Goal: Communication & Community: Participate in discussion

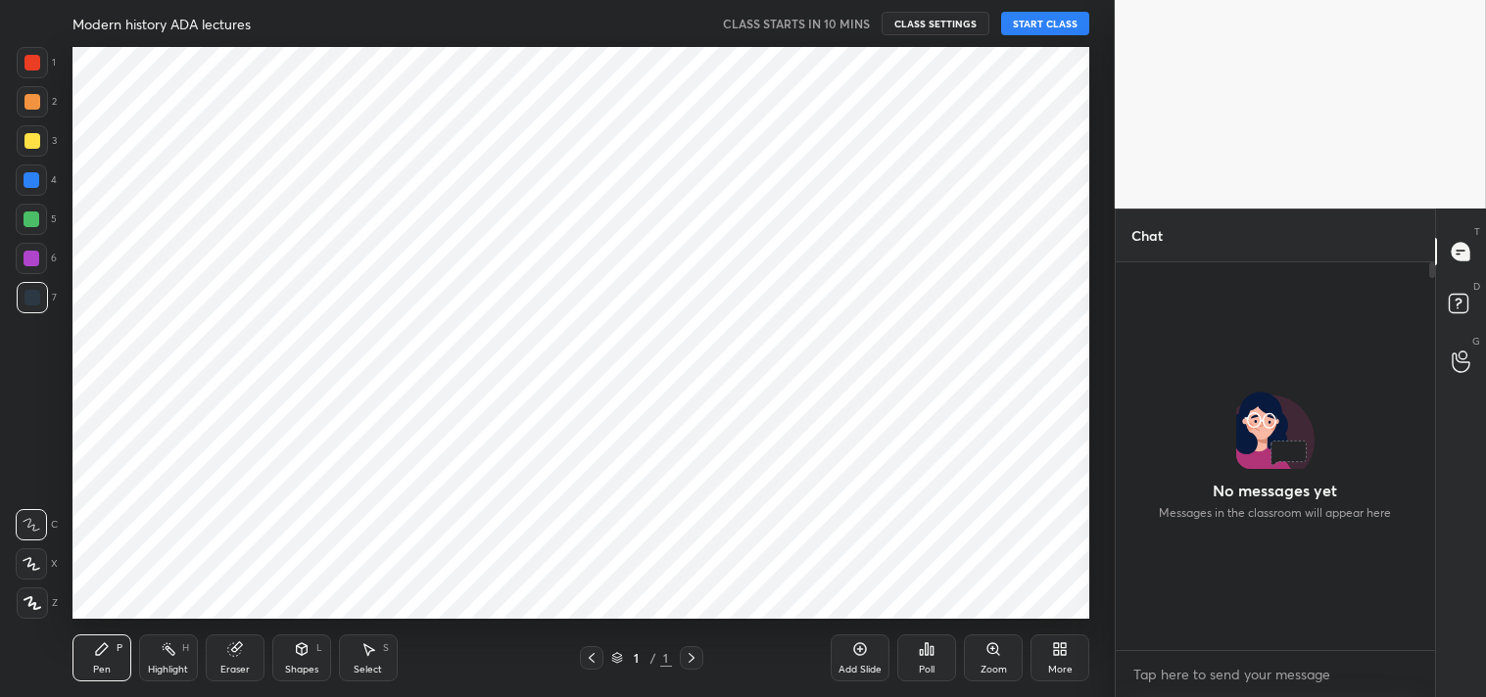
scroll to position [6, 5]
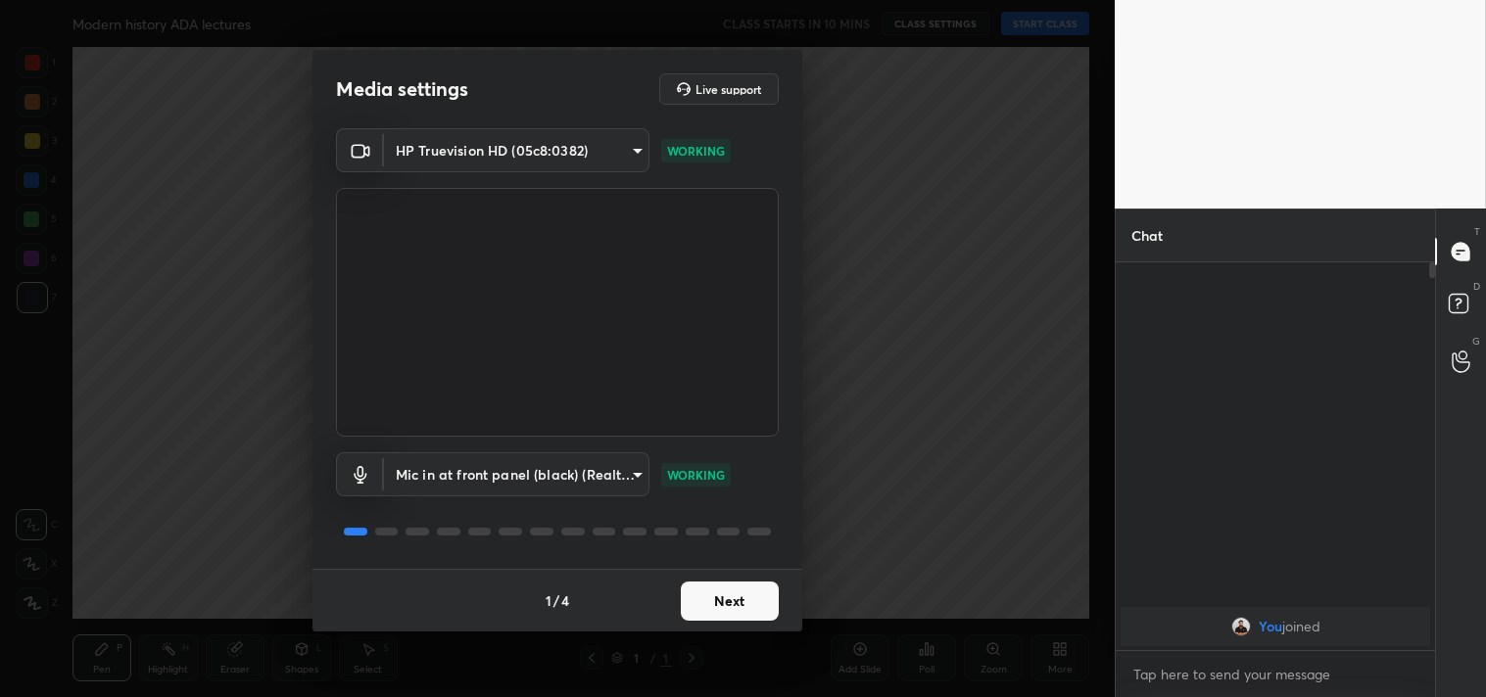
click at [719, 612] on button "Next" at bounding box center [730, 601] width 98 height 39
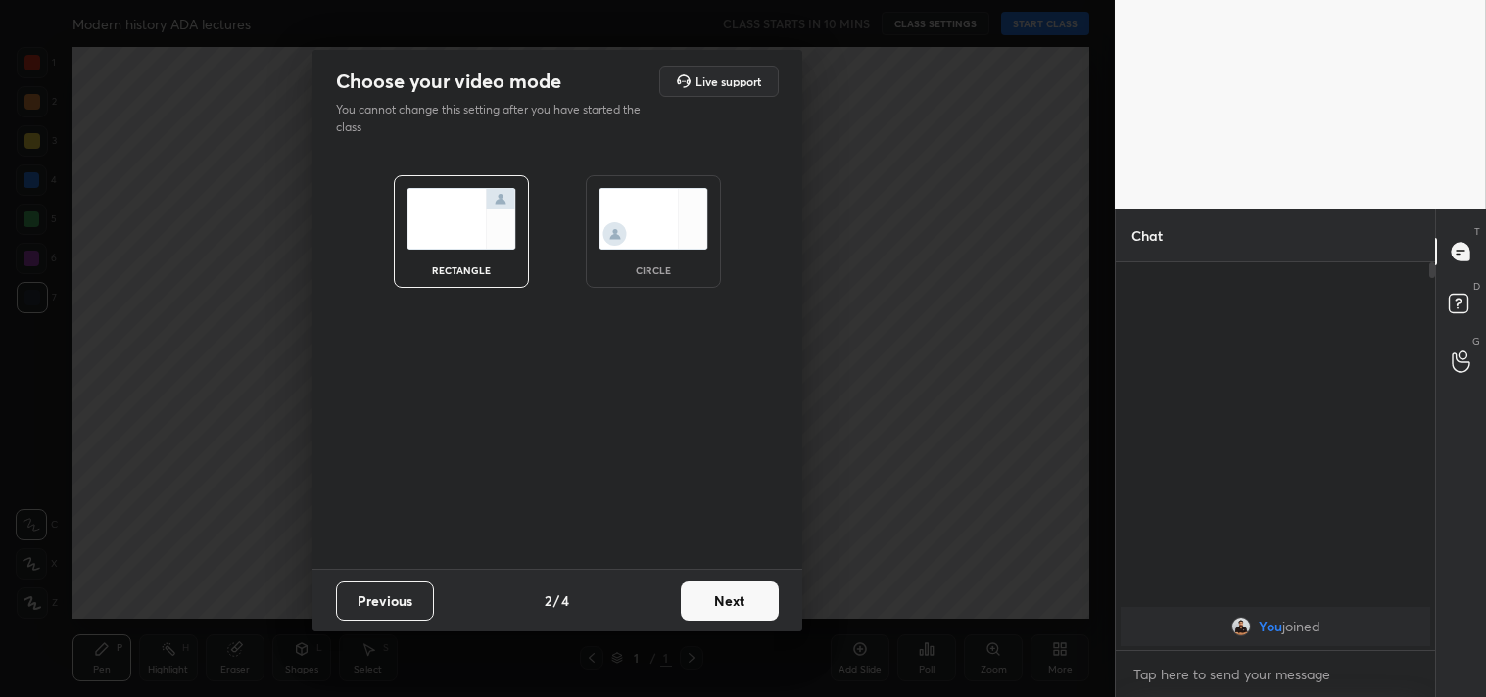
click at [719, 612] on button "Next" at bounding box center [730, 601] width 98 height 39
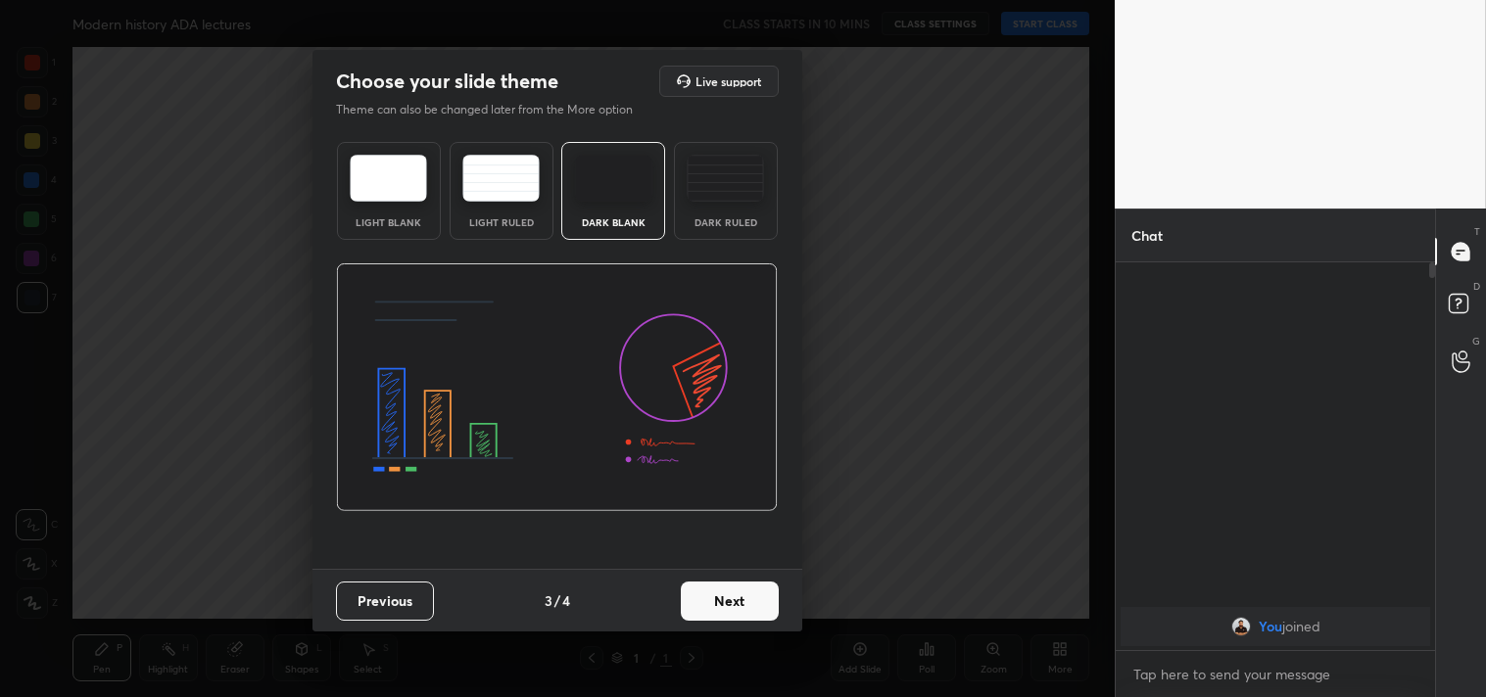
click at [739, 603] on button "Next" at bounding box center [730, 601] width 98 height 39
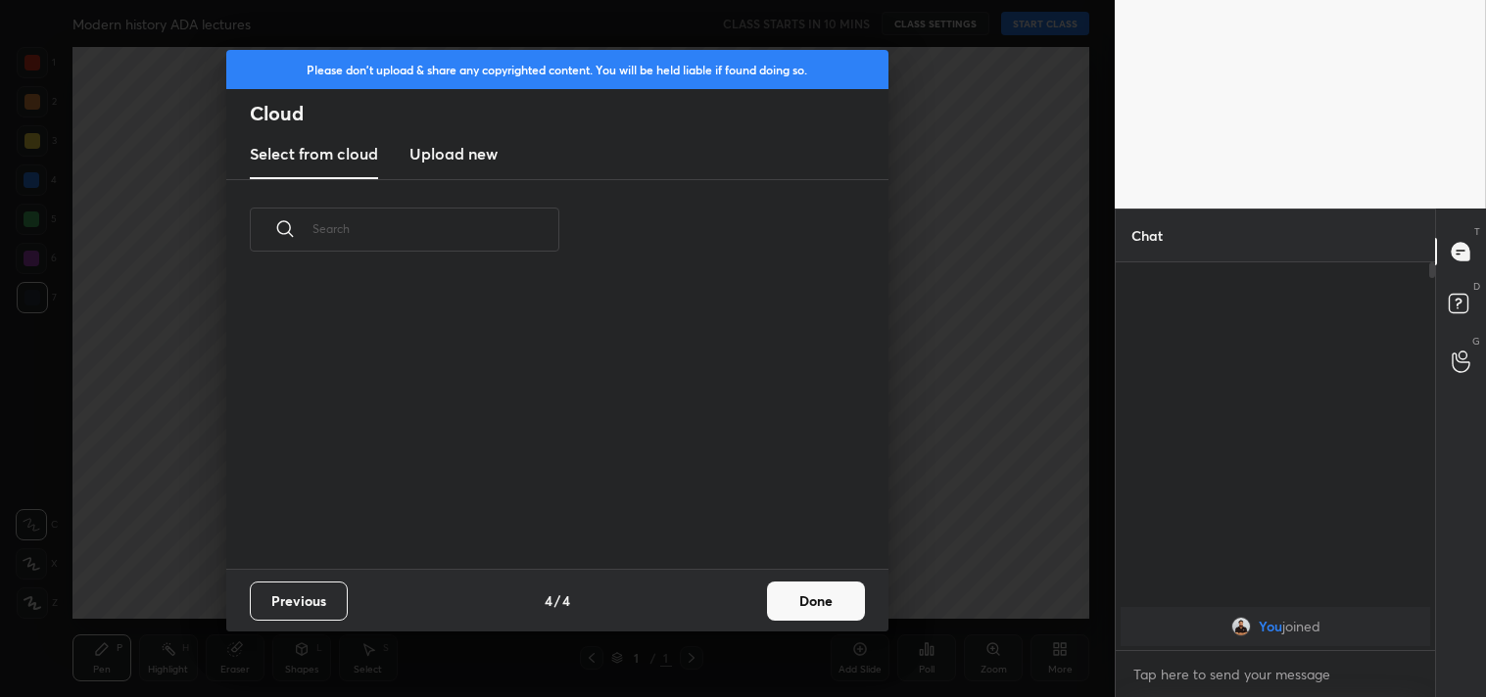
scroll to position [290, 629]
click at [830, 604] on button "Done" at bounding box center [816, 601] width 98 height 39
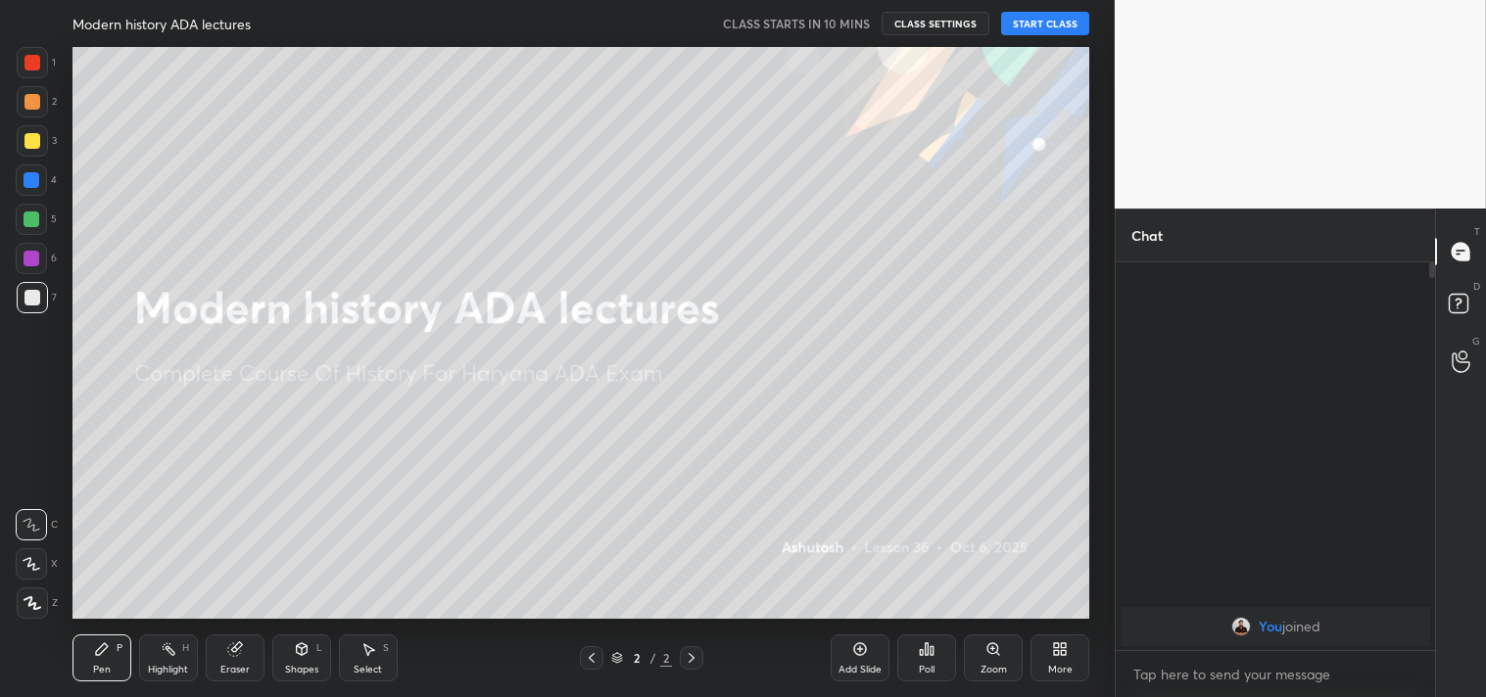
click at [1046, 18] on button "START CLASS" at bounding box center [1045, 24] width 88 height 24
click at [1053, 25] on button "End Class" at bounding box center [1049, 24] width 80 height 24
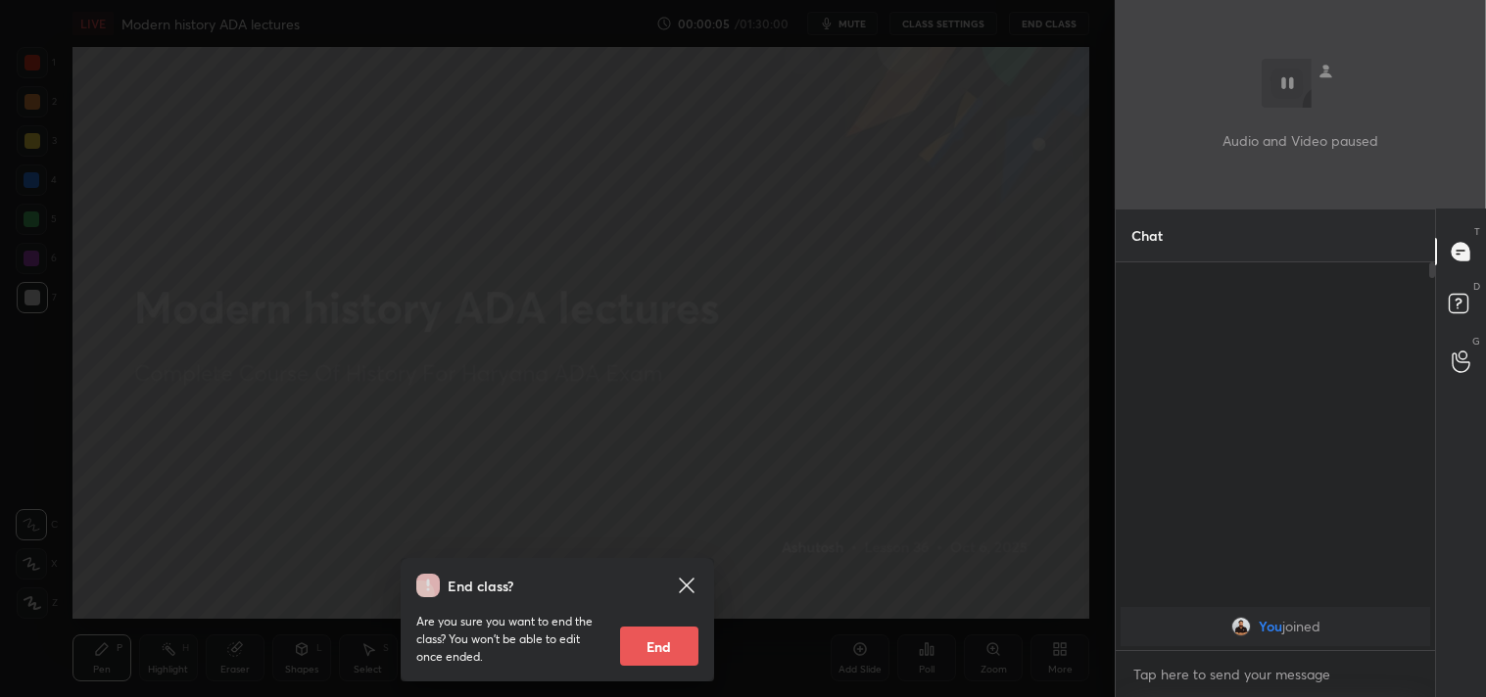
click at [641, 641] on button "End" at bounding box center [659, 646] width 78 height 39
type textarea "x"
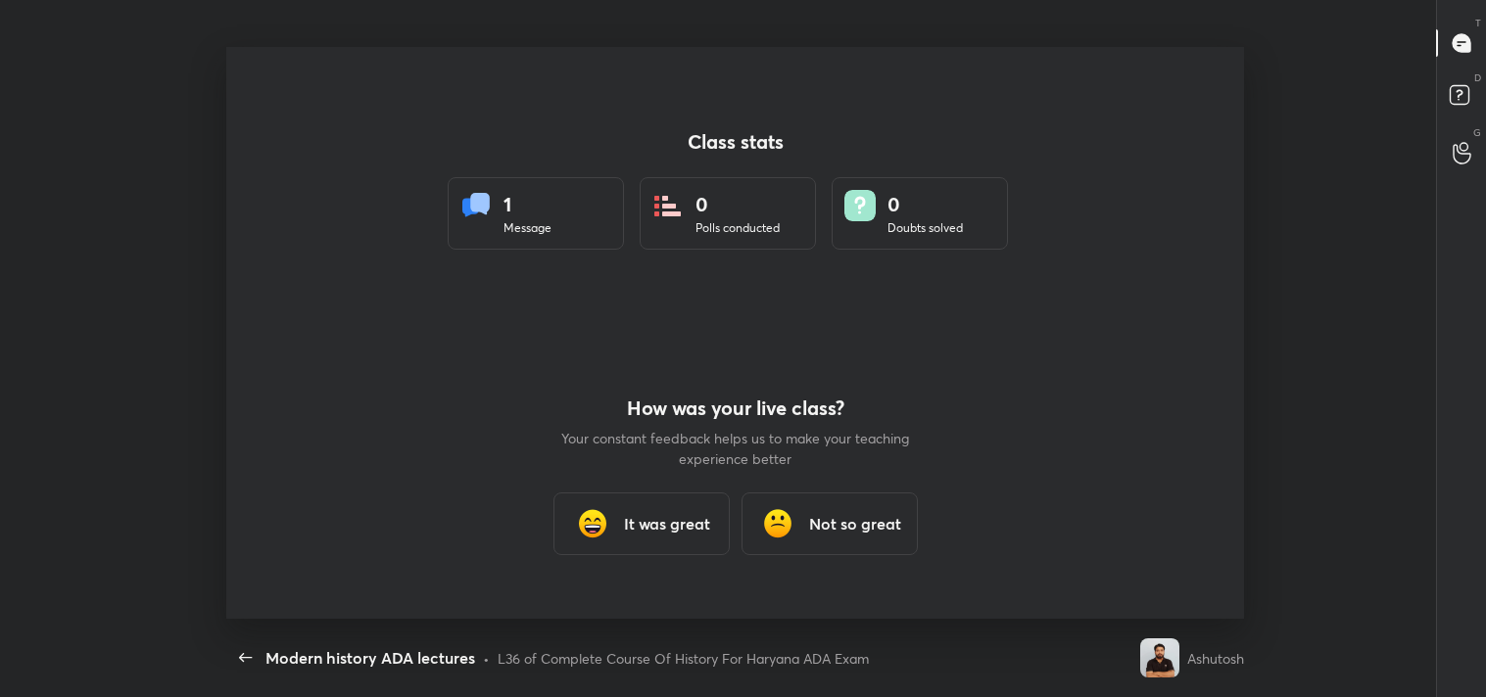
scroll to position [97363, 96464]
